Goal: Task Accomplishment & Management: Manage account settings

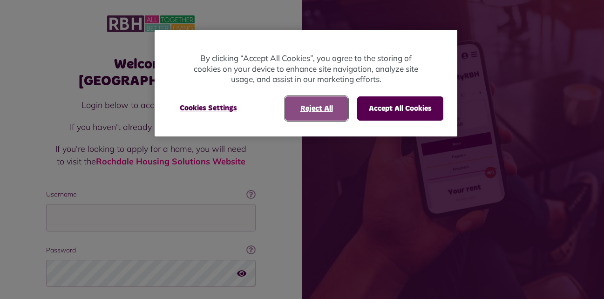
click at [306, 111] on button "Reject All" at bounding box center [316, 108] width 63 height 24
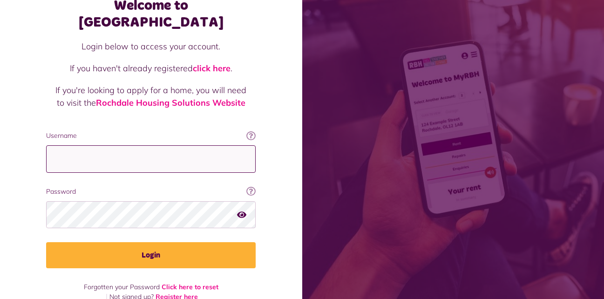
click at [116, 147] on input "Username" at bounding box center [151, 158] width 210 height 27
type input "**********"
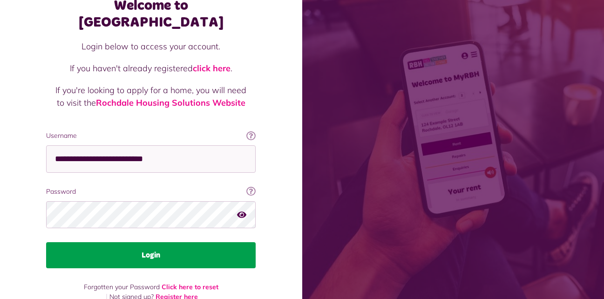
drag, startPoint x: 187, startPoint y: 243, endPoint x: 188, endPoint y: 233, distance: 9.3
click at [187, 242] on button "Login" at bounding box center [151, 255] width 210 height 26
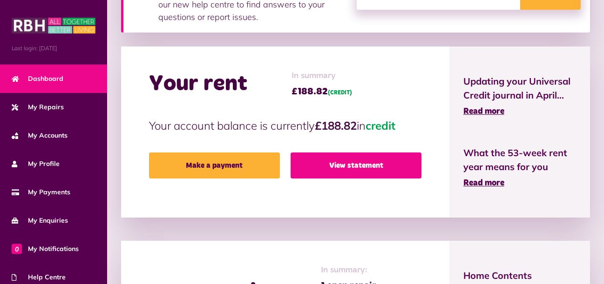
scroll to position [186, 0]
click at [368, 154] on link "View statement" at bounding box center [356, 166] width 131 height 26
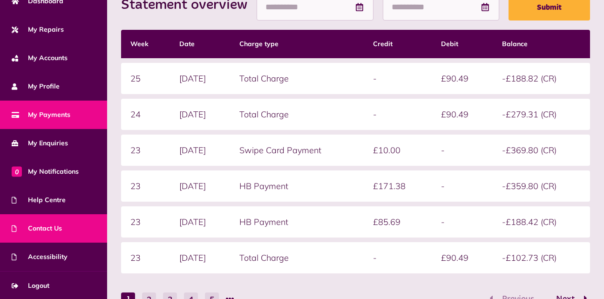
scroll to position [245, 0]
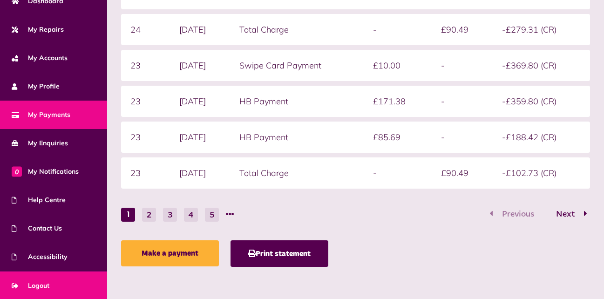
click at [34, 284] on span "Logout" at bounding box center [31, 286] width 38 height 10
